Goal: Transaction & Acquisition: Purchase product/service

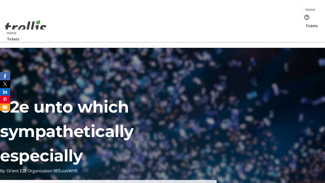
click at [305, 23] on span "Tickets" at bounding box center [311, 25] width 12 height 5
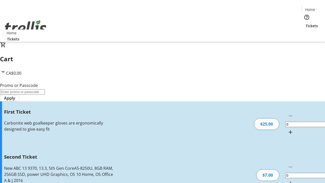
click at [287, 129] on mat-icon "Increment by one" at bounding box center [290, 132] width 6 height 6
type input "1"
click at [287, 180] on mat-icon "Increment by one" at bounding box center [290, 183] width 6 height 6
type input "2"
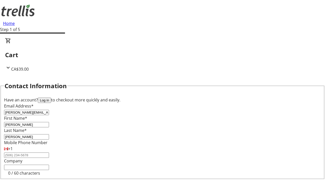
type input "[PERSON_NAME]"
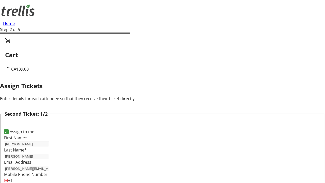
type input "[PERSON_NAME]"
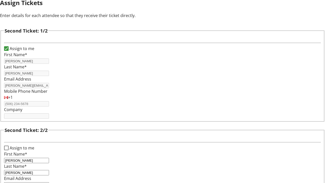
type input "[PERSON_NAME][EMAIL_ADDRESS][DOMAIN_NAME]"
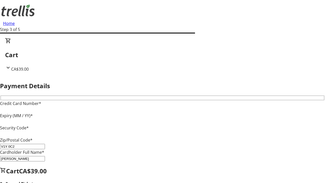
type input "V1Y 0C2"
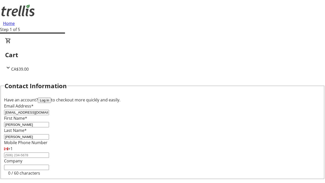
type input "[EMAIL_ADDRESS][DOMAIN_NAME]"
type input "Modesto"
type input "[PERSON_NAME]"
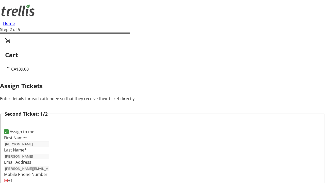
type input "New"
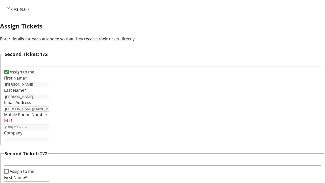
type input "Name"
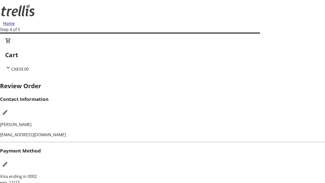
click at [8, 161] on mat-icon "Edit Payment Method" at bounding box center [5, 164] width 6 height 6
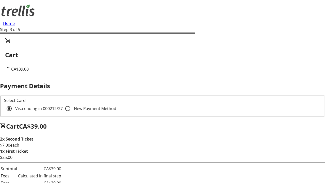
click at [63, 103] on input "New Payment Method" at bounding box center [68, 108] width 10 height 10
radio input "true"
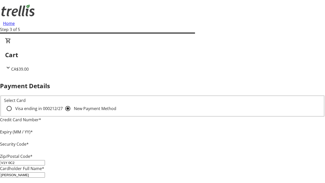
type input "V1Y 0C2"
